Goal: Transaction & Acquisition: Subscribe to service/newsletter

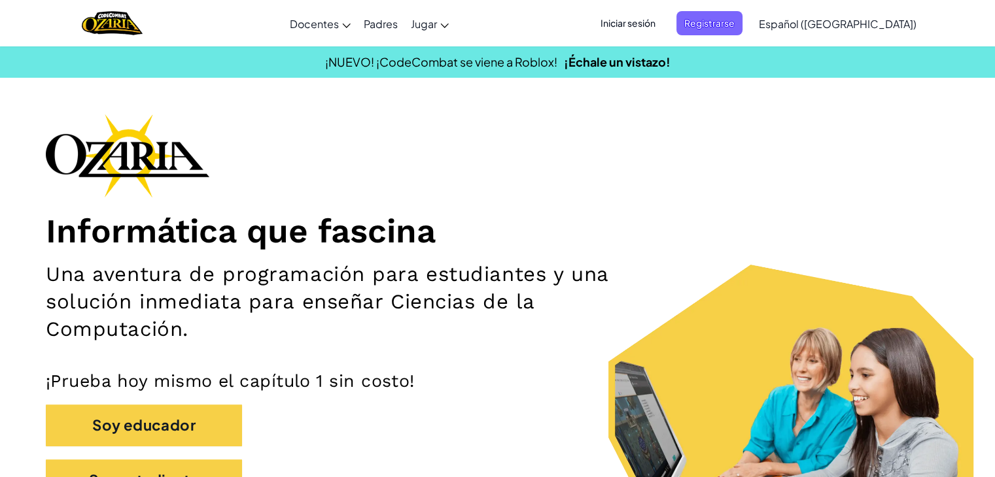
click at [695, 131] on div "Informática que fascina Una aventura de programación para estudiantes y una sol…" at bounding box center [497, 314] width 903 height 400
click at [734, 22] on span "Registrarse" at bounding box center [709, 23] width 66 height 24
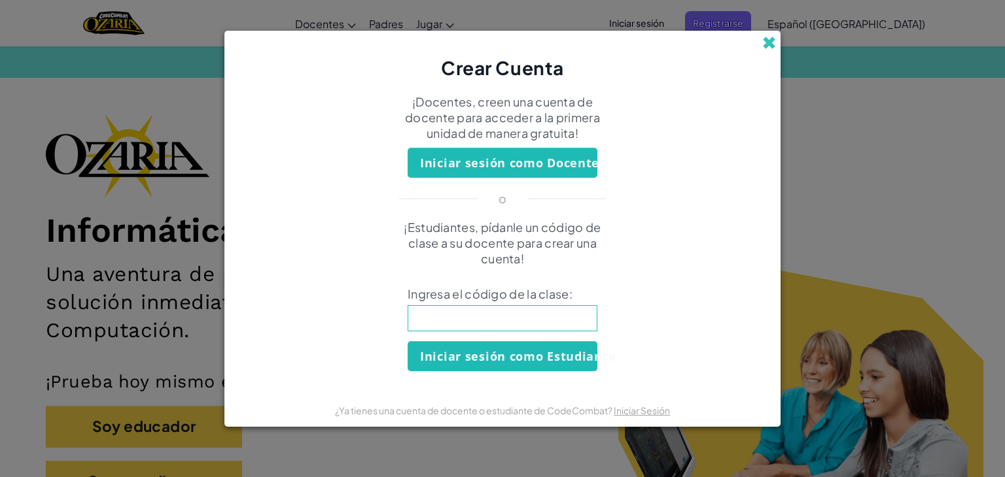
click at [763, 46] on span at bounding box center [769, 43] width 14 height 14
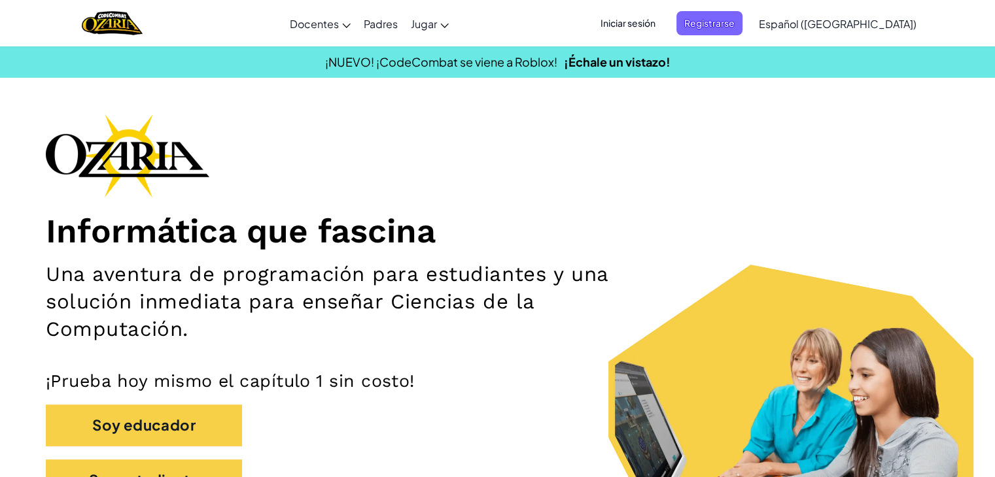
click at [663, 24] on span "Iniciar sesión" at bounding box center [628, 23] width 71 height 24
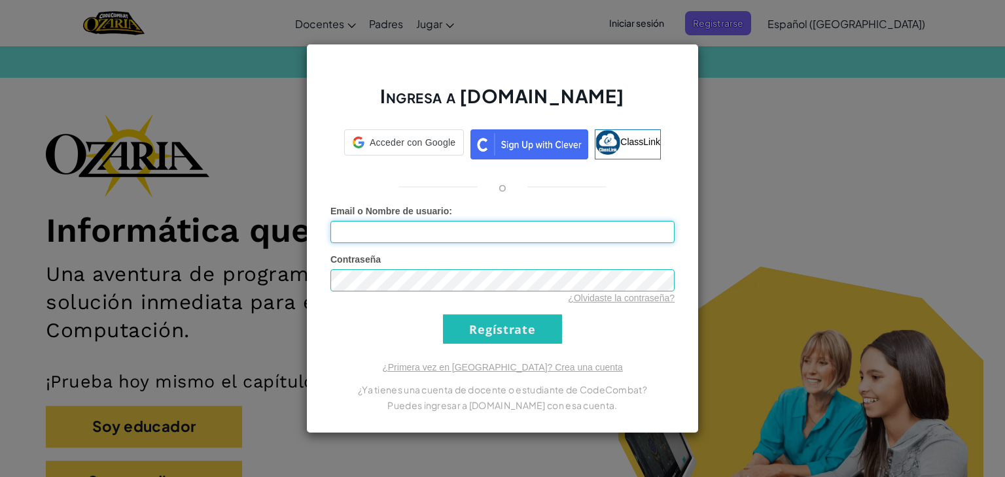
type input "FatimaAramoni"
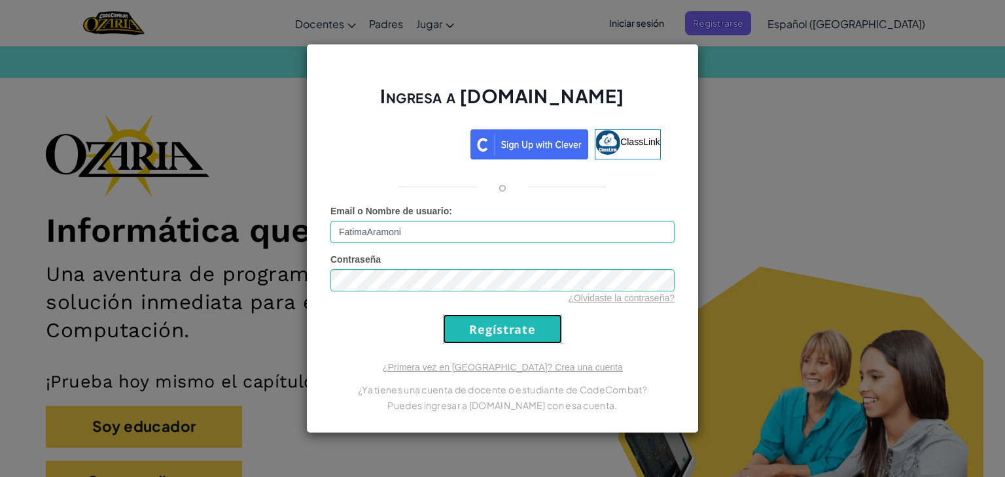
click at [518, 337] on input "Regístrate" at bounding box center [502, 329] width 119 height 29
